Goal: Feedback & Contribution: Leave review/rating

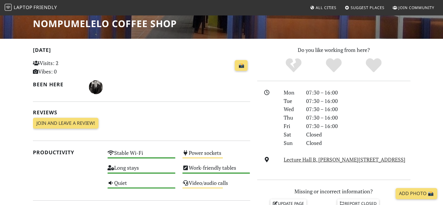
scroll to position [87, 0]
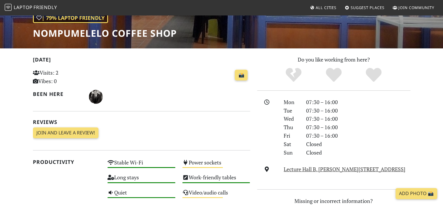
scroll to position [146, 0]
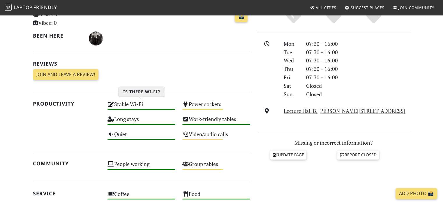
click at [128, 105] on div "Stable Wi-Fi High" at bounding box center [141, 106] width 75 height 15
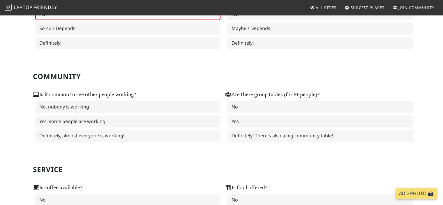
scroll to position [233, 0]
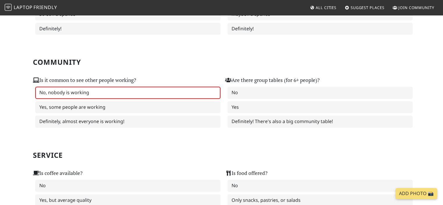
click at [85, 90] on label "No, nobody is working" at bounding box center [127, 93] width 185 height 12
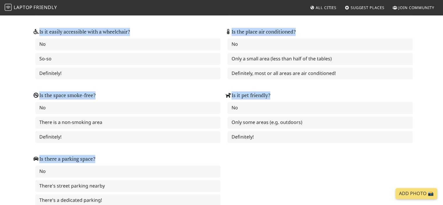
scroll to position [733, 0]
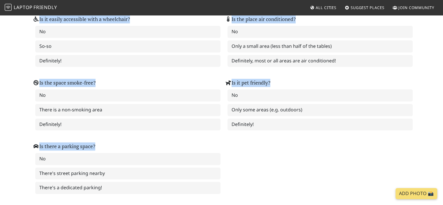
drag, startPoint x: 34, startPoint y: 22, endPoint x: 177, endPoint y: 199, distance: 227.0
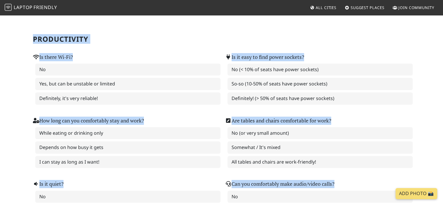
scroll to position [5, 0]
